Goal: Find contact information: Find contact information

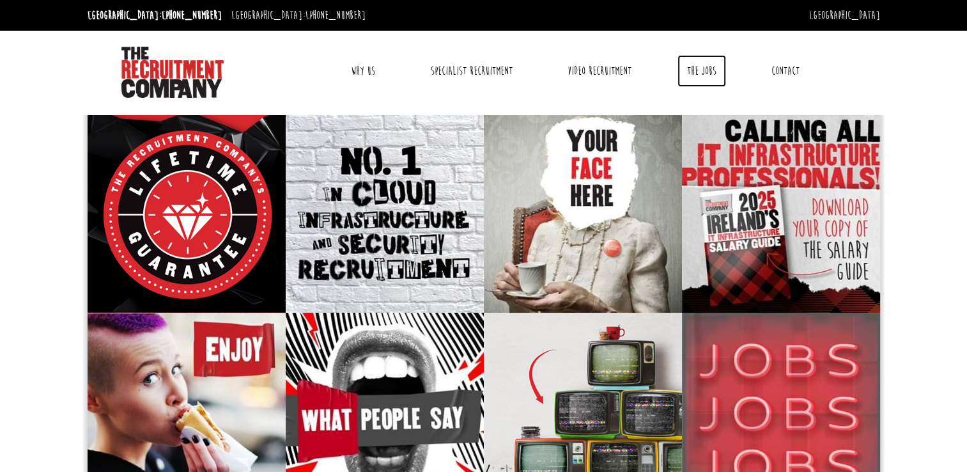
click at [714, 75] on link "The Jobs" at bounding box center [702, 71] width 49 height 32
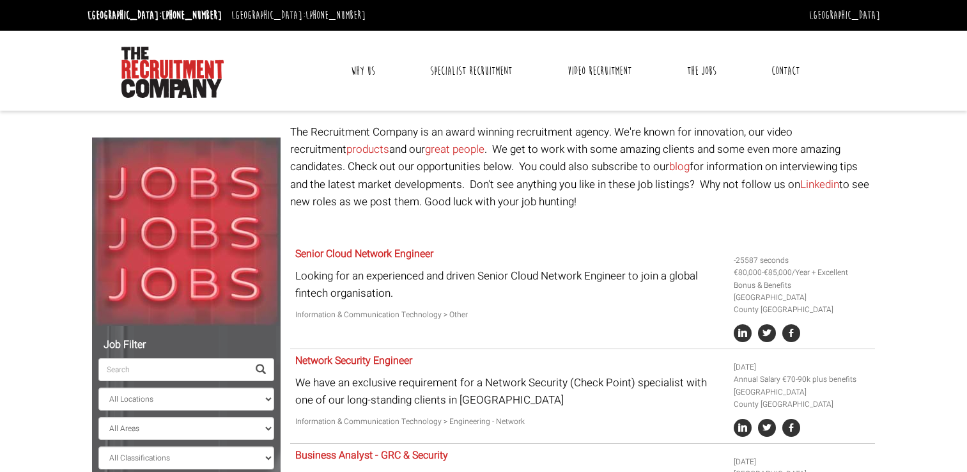
select select "Ireland"
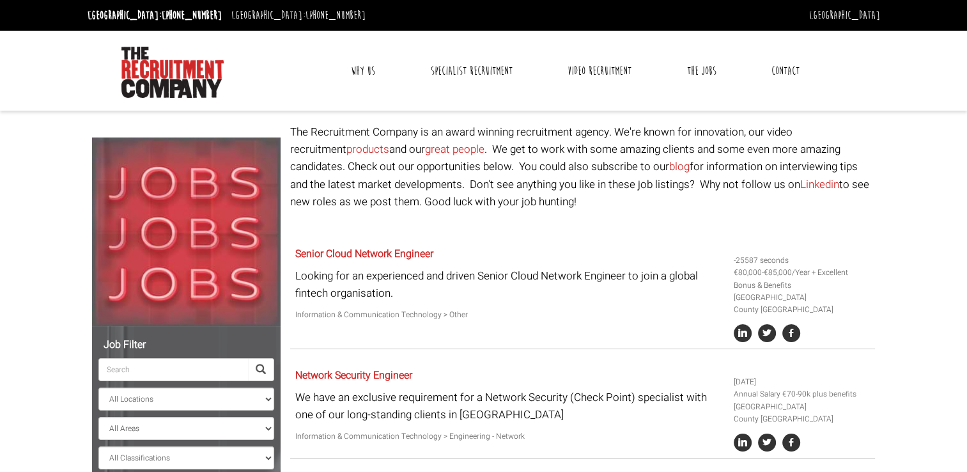
click at [790, 73] on link "Contact" at bounding box center [785, 71] width 47 height 32
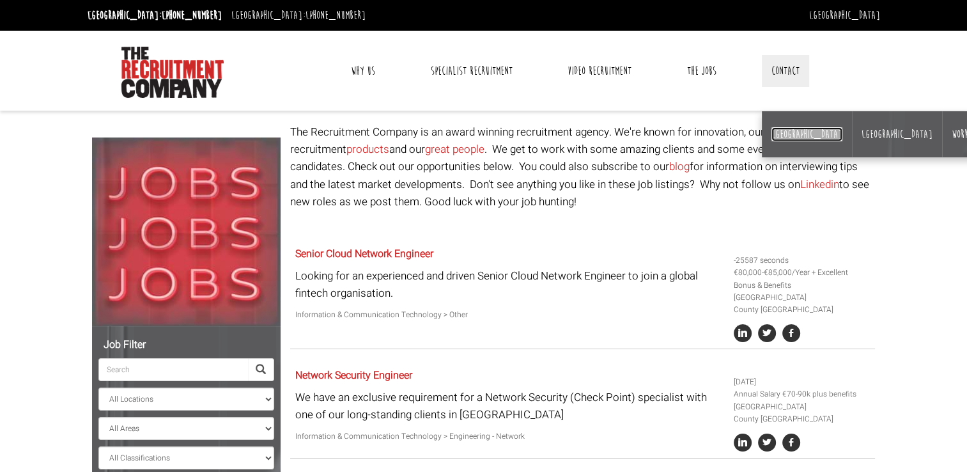
click at [778, 136] on link "[GEOGRAPHIC_DATA]" at bounding box center [807, 134] width 71 height 14
